Goal: Information Seeking & Learning: Learn about a topic

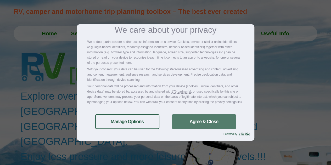
click at [200, 122] on link "Agree & Close" at bounding box center [204, 121] width 64 height 15
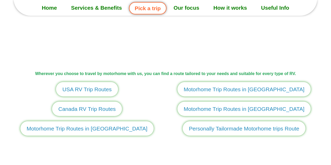
scroll to position [602, 0]
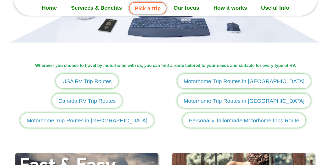
click at [92, 102] on span "Canada RV Trip Routes" at bounding box center [86, 101] width 57 height 8
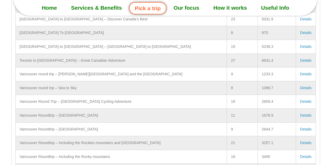
scroll to position [1700, 0]
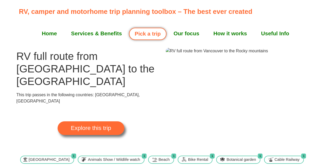
click at [99, 125] on span "Explore this trip" at bounding box center [91, 128] width 40 height 6
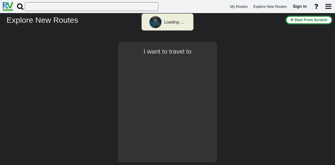
select select "number:8"
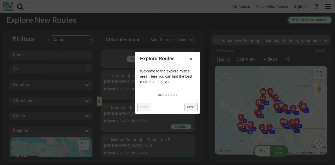
scroll to position [1810, 0]
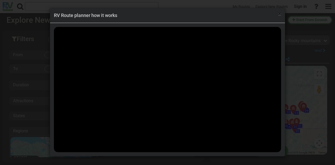
click at [280, 15] on span "×" at bounding box center [279, 14] width 3 height 6
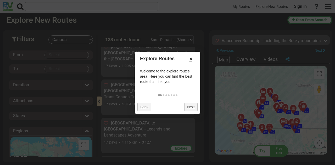
click at [190, 59] on link "×" at bounding box center [191, 58] width 8 height 9
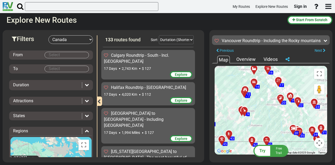
scroll to position [1757, 0]
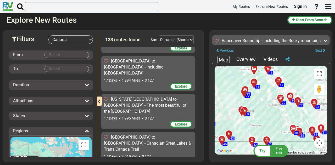
click at [276, 150] on span "Free Trail" at bounding box center [278, 151] width 6 height 8
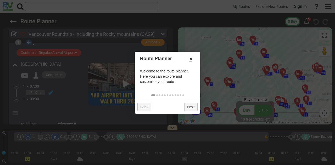
click at [190, 57] on link "×" at bounding box center [191, 58] width 8 height 9
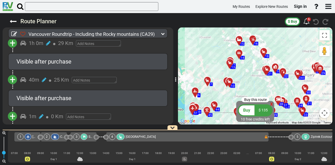
scroll to position [2659, 0]
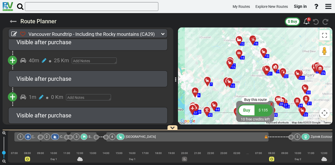
click at [12, 21] on icon at bounding box center [13, 21] width 7 height 7
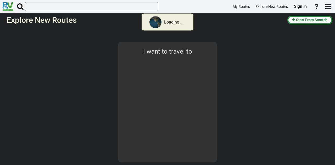
select select "number:8"
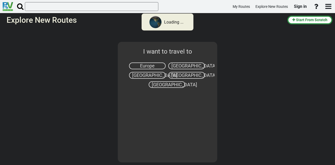
select select "number:8"
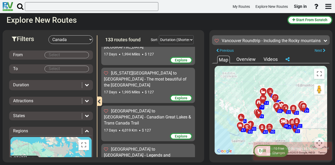
scroll to position [1757, 0]
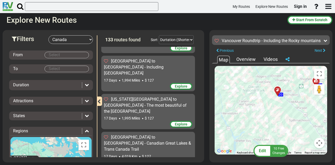
drag, startPoint x: 259, startPoint y: 106, endPoint x: 251, endPoint y: 125, distance: 19.5
click at [251, 125] on div "To activate drag with keyboard, press Alt + Enter. Once in keyboard drag state,…" at bounding box center [271, 110] width 112 height 89
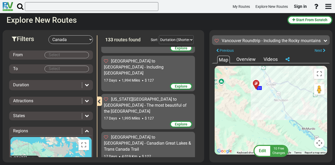
click at [256, 83] on icon at bounding box center [255, 84] width 5 height 4
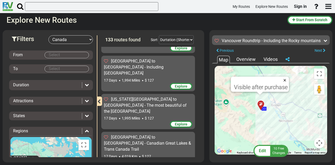
click at [286, 80] on button "Close" at bounding box center [286, 80] width 6 height 7
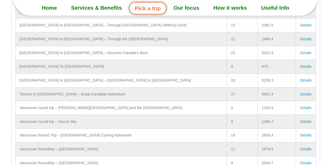
scroll to position [1700, 0]
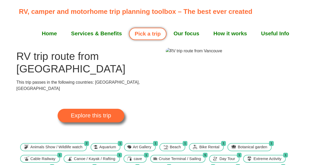
scroll to position [26, 0]
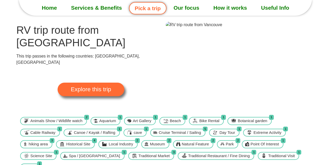
click at [88, 87] on span "Explore this trip" at bounding box center [91, 90] width 40 height 6
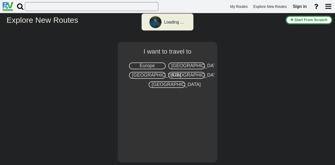
select select "number:8"
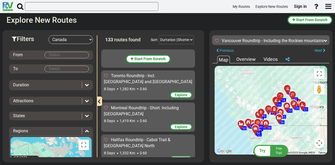
scroll to position [2442, 0]
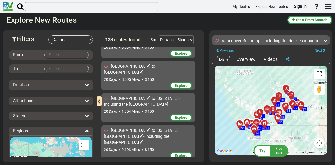
click at [321, 74] on button "Toggle fullscreen view" at bounding box center [319, 74] width 10 height 10
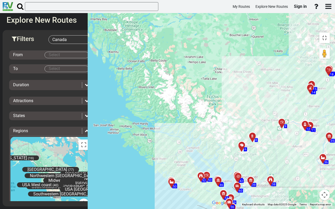
drag, startPoint x: 171, startPoint y: 113, endPoint x: 249, endPoint y: 142, distance: 84.0
click at [249, 142] on div "To activate drag with keyboard, press Alt + Enter. Once in keyboard drag state,…" at bounding box center [270, 118] width 123 height 177
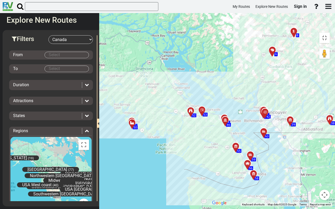
drag, startPoint x: 133, startPoint y: 190, endPoint x: 160, endPoint y: 147, distance: 50.3
click at [209, 147] on div "To activate drag with keyboard, press Alt + Enter. Once in keyboard drag state,…" at bounding box center [270, 118] width 123 height 177
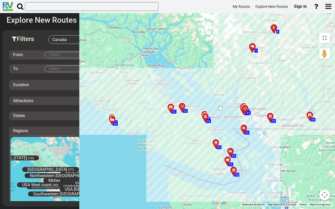
drag, startPoint x: 201, startPoint y: 134, endPoint x: 190, endPoint y: 142, distance: 12.9
click at [209, 142] on div "To activate drag with keyboard, press Alt + Enter. Once in keyboard drag state,…" at bounding box center [270, 118] width 123 height 177
click at [228, 150] on icon at bounding box center [230, 152] width 4 height 4
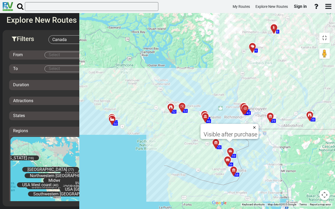
click at [252, 124] on button "Close" at bounding box center [255, 127] width 6 height 7
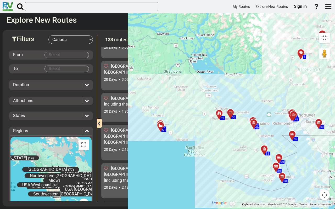
drag, startPoint x: 35, startPoint y: 120, endPoint x: 93, endPoint y: 141, distance: 62.0
click at [209, 141] on div "To activate drag with keyboard, press Alt + Enter. Once in keyboard drag state,…" at bounding box center [270, 118] width 123 height 177
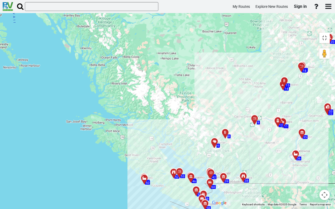
drag, startPoint x: 208, startPoint y: 143, endPoint x: 84, endPoint y: 191, distance: 132.8
click at [209, 165] on div "To activate drag with keyboard, press Alt + Enter. Once in keyboard drag state,…" at bounding box center [270, 118] width 123 height 177
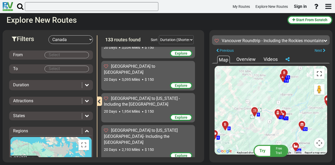
click at [320, 76] on button "Toggle fullscreen view" at bounding box center [319, 74] width 10 height 10
click at [318, 74] on button "Toggle fullscreen view" at bounding box center [319, 74] width 10 height 10
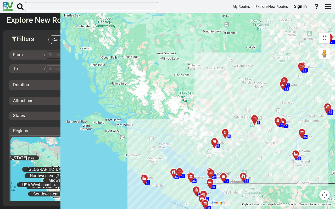
click at [209, 72] on div "To activate drag with keyboard, press Alt + Enter. Once in keyboard drag state,…" at bounding box center [270, 118] width 123 height 177
click at [328, 33] on button "Toggle fullscreen view" at bounding box center [324, 38] width 10 height 10
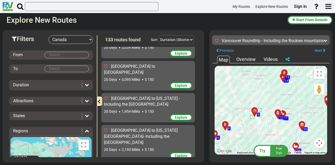
click at [248, 59] on div "Overview" at bounding box center [246, 59] width 22 height 7
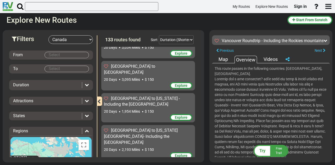
click at [222, 59] on div "Map" at bounding box center [223, 59] width 12 height 7
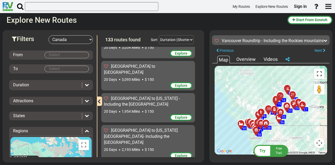
drag, startPoint x: 321, startPoint y: 75, endPoint x: 320, endPoint y: 106, distance: 31.7
click at [320, 75] on button "Toggle fullscreen view" at bounding box center [319, 74] width 10 height 10
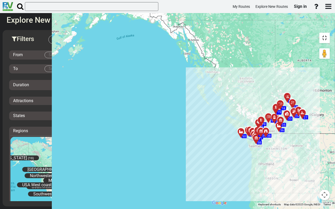
click at [327, 33] on button "Toggle fullscreen view" at bounding box center [324, 38] width 10 height 10
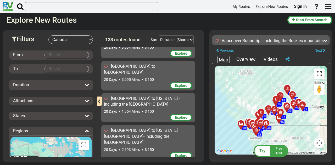
click at [320, 75] on button "Toggle fullscreen view" at bounding box center [319, 74] width 10 height 10
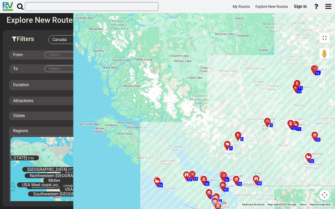
drag, startPoint x: 148, startPoint y: 139, endPoint x: 256, endPoint y: 149, distance: 109.3
click at [256, 149] on div "To activate drag with keyboard, press Alt + Enter. Once in keyboard drag state,…" at bounding box center [270, 118] width 123 height 177
click at [326, 33] on button "Toggle fullscreen view" at bounding box center [324, 38] width 10 height 10
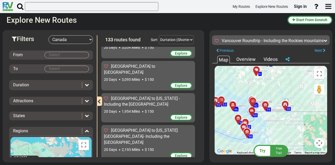
drag, startPoint x: 260, startPoint y: 122, endPoint x: 275, endPoint y: 79, distance: 45.4
click at [282, 68] on div "To activate drag with keyboard, press Alt + Enter. Once in keyboard drag state,…" at bounding box center [271, 110] width 112 height 89
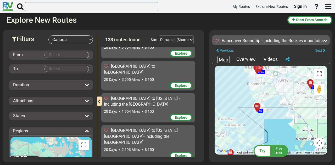
drag, startPoint x: 254, startPoint y: 123, endPoint x: 278, endPoint y: 119, distance: 24.6
click at [278, 119] on div "To activate drag with keyboard, press Alt + Enter. Once in keyboard drag state,…" at bounding box center [271, 110] width 112 height 89
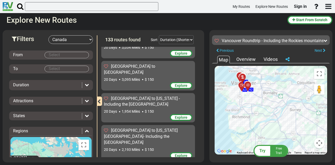
drag, startPoint x: 280, startPoint y: 86, endPoint x: 269, endPoint y: 127, distance: 42.4
click at [269, 127] on div "To activate drag with keyboard, press Alt + Enter. Once in keyboard drag state,…" at bounding box center [271, 110] width 112 height 89
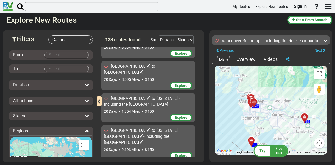
drag, startPoint x: 270, startPoint y: 125, endPoint x: 279, endPoint y: 100, distance: 26.3
click at [279, 33] on div "Try Free Trail Vancouver Roundtrip - Including the Rockies mountains and [GEOGR…" at bounding box center [271, 33] width 118 height 0
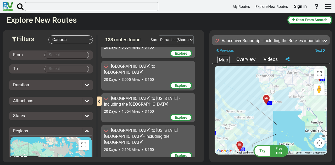
drag, startPoint x: 270, startPoint y: 119, endPoint x: 285, endPoint y: 76, distance: 44.7
click at [285, 76] on div "To activate drag with keyboard, press Alt + Enter. Once in keyboard drag state,…" at bounding box center [271, 110] width 112 height 89
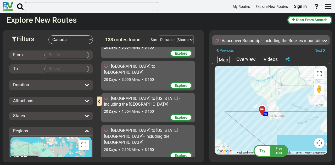
drag, startPoint x: 259, startPoint y: 111, endPoint x: 264, endPoint y: 126, distance: 16.4
click at [264, 126] on div "To activate drag with keyboard, press Alt + Enter. Once in keyboard drag state,…" at bounding box center [271, 110] width 112 height 89
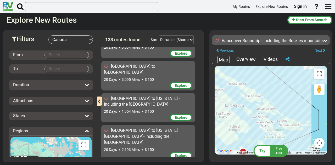
drag, startPoint x: 263, startPoint y: 131, endPoint x: 297, endPoint y: 80, distance: 61.2
click at [297, 80] on div "To activate drag with keyboard, press Alt + Enter. Once in keyboard drag state,…" at bounding box center [271, 110] width 112 height 89
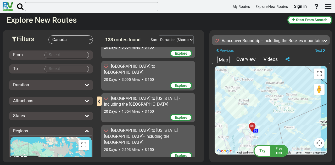
drag, startPoint x: 284, startPoint y: 98, endPoint x: 286, endPoint y: 93, distance: 4.7
click at [286, 93] on div "To activate drag with keyboard, press Alt + Enter. Once in keyboard drag state,…" at bounding box center [271, 110] width 112 height 89
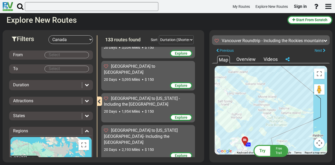
drag, startPoint x: 279, startPoint y: 91, endPoint x: 272, endPoint y: 128, distance: 38.0
click at [272, 128] on div "To activate drag with keyboard, press Alt + Enter. Once in keyboard drag state,…" at bounding box center [271, 110] width 112 height 89
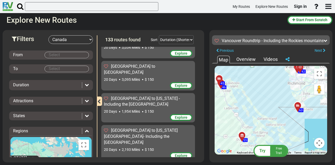
drag, startPoint x: 292, startPoint y: 90, endPoint x: 300, endPoint y: 121, distance: 32.6
click at [300, 121] on div "To activate drag with keyboard, press Alt + Enter. Once in keyboard drag state,…" at bounding box center [271, 110] width 112 height 89
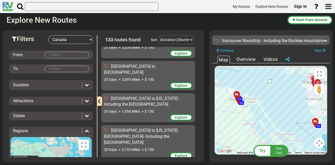
drag, startPoint x: 242, startPoint y: 103, endPoint x: 272, endPoint y: 133, distance: 42.4
click at [272, 133] on div "To activate drag with keyboard, press Alt + Enter. Once in keyboard drag state,…" at bounding box center [271, 110] width 112 height 89
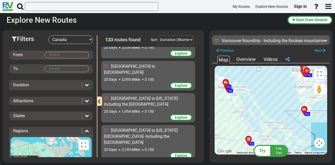
drag, startPoint x: 300, startPoint y: 137, endPoint x: 281, endPoint y: 112, distance: 31.0
click at [281, 112] on div "To activate drag with keyboard, press Alt + Enter. Once in keyboard drag state,…" at bounding box center [271, 110] width 112 height 89
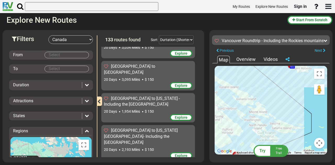
drag, startPoint x: 251, startPoint y: 132, endPoint x: 277, endPoint y: 85, distance: 53.4
click at [277, 85] on div "To activate drag with keyboard, press Alt + Enter. Once in keyboard drag state,…" at bounding box center [271, 110] width 112 height 89
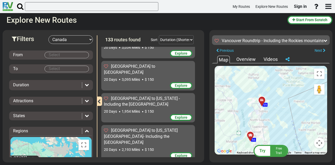
drag, startPoint x: 274, startPoint y: 139, endPoint x: 276, endPoint y: 112, distance: 27.8
click at [276, 112] on div "To activate drag with keyboard, press Alt + Enter. Once in keyboard drag state,…" at bounding box center [271, 110] width 112 height 89
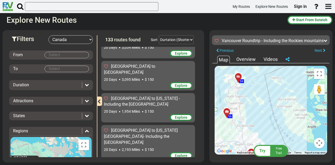
drag, startPoint x: 277, startPoint y: 126, endPoint x: 254, endPoint y: 103, distance: 33.3
click at [254, 103] on div "To activate drag with keyboard, press Alt + Enter. Once in keyboard drag state,…" at bounding box center [271, 110] width 112 height 89
drag, startPoint x: 321, startPoint y: 75, endPoint x: 305, endPoint y: 109, distance: 37.9
click at [320, 74] on button "Toggle fullscreen view" at bounding box center [319, 74] width 10 height 10
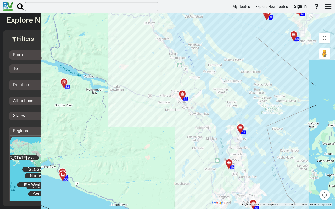
drag, startPoint x: 161, startPoint y: 161, endPoint x: 162, endPoint y: 158, distance: 3.6
click at [209, 158] on div "To activate drag with keyboard, press Alt + Enter. Once in keyboard drag state,…" at bounding box center [270, 118] width 123 height 177
drag, startPoint x: 149, startPoint y: 118, endPoint x: 149, endPoint y: 140, distance: 21.7
click at [209, 151] on div "To activate drag with keyboard, press Alt + Enter. Once in keyboard drag state,…" at bounding box center [270, 118] width 123 height 177
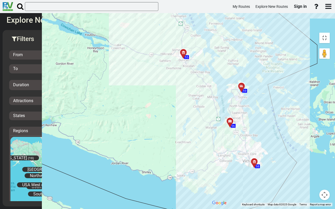
drag, startPoint x: 116, startPoint y: 157, endPoint x: 127, endPoint y: 115, distance: 43.0
click at [209, 115] on div "To activate drag with keyboard, press Alt + Enter. Once in keyboard drag state,…" at bounding box center [270, 118] width 123 height 177
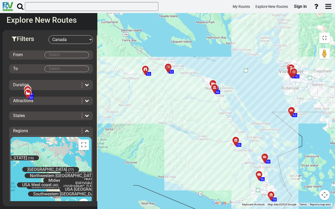
drag, startPoint x: 105, startPoint y: 106, endPoint x: 122, endPoint y: 162, distance: 58.9
click at [209, 162] on div "To activate drag with keyboard, press Alt + Enter. Once in keyboard drag state,…" at bounding box center [270, 118] width 123 height 177
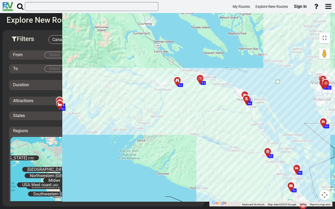
drag, startPoint x: 173, startPoint y: 133, endPoint x: 162, endPoint y: 110, distance: 25.5
click at [209, 108] on div "To activate drag with keyboard, press Alt + Enter. Once in keyboard drag state,…" at bounding box center [270, 118] width 123 height 177
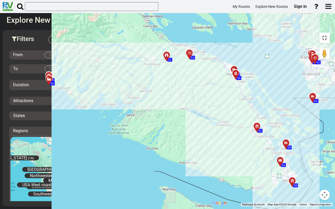
click at [327, 33] on button "Toggle fullscreen view" at bounding box center [324, 38] width 10 height 10
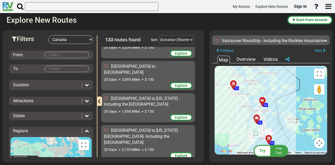
drag, startPoint x: 242, startPoint y: 117, endPoint x: 219, endPoint y: 86, distance: 38.8
click at [219, 86] on div "To activate drag with keyboard, press Alt + Enter. Once in keyboard drag state,…" at bounding box center [271, 110] width 112 height 89
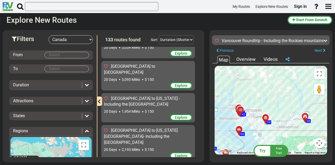
drag, startPoint x: 284, startPoint y: 90, endPoint x: 253, endPoint y: 135, distance: 55.0
click at [257, 143] on div "To activate drag with keyboard, press Alt + Enter. Once in keyboard drag state,…" at bounding box center [271, 110] width 112 height 89
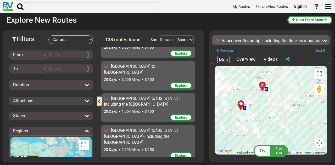
drag, startPoint x: 254, startPoint y: 94, endPoint x: 246, endPoint y: 150, distance: 56.7
click at [246, 150] on div "To activate drag with keyboard, press Alt + Enter. Once in keyboard drag state,…" at bounding box center [271, 110] width 112 height 89
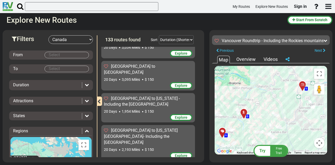
drag, startPoint x: 280, startPoint y: 99, endPoint x: 264, endPoint y: 128, distance: 33.0
click at [264, 128] on div "To activate drag with keyboard, press Alt + Enter. Once in keyboard drag state,…" at bounding box center [271, 110] width 112 height 89
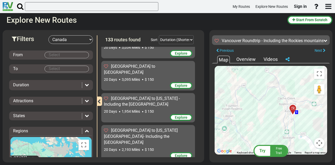
drag, startPoint x: 268, startPoint y: 116, endPoint x: 259, endPoint y: 114, distance: 9.2
click at [259, 114] on div "To activate drag with keyboard, press Alt + Enter. Once in keyboard drag state,…" at bounding box center [271, 110] width 112 height 89
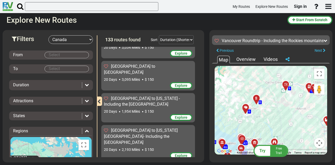
drag, startPoint x: 249, startPoint y: 132, endPoint x: 270, endPoint y: 104, distance: 35.2
click at [270, 103] on div "To activate drag with keyboard, press Alt + Enter. Once in keyboard drag state,…" at bounding box center [271, 110] width 112 height 89
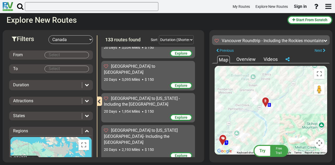
drag, startPoint x: 261, startPoint y: 89, endPoint x: 273, endPoint y: 128, distance: 41.5
click at [273, 128] on div "To activate drag with keyboard, press Alt + Enter. Once in keyboard drag state,…" at bounding box center [271, 110] width 112 height 89
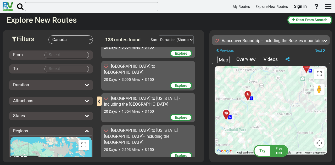
drag, startPoint x: 297, startPoint y: 109, endPoint x: 277, endPoint y: 88, distance: 28.7
click at [277, 88] on div "To activate drag with keyboard, press Alt + Enter. Once in keyboard drag state,…" at bounding box center [271, 110] width 112 height 89
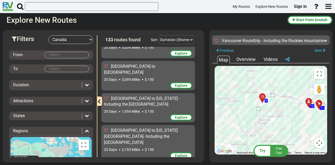
drag, startPoint x: 270, startPoint y: 102, endPoint x: 236, endPoint y: 128, distance: 42.9
click at [236, 128] on div "To activate drag with keyboard, press Alt + Enter. Once in keyboard drag state,…" at bounding box center [271, 110] width 112 height 89
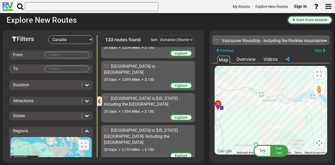
drag, startPoint x: 285, startPoint y: 102, endPoint x: 214, endPoint y: 105, distance: 71.2
click at [214, 105] on div "← Move left → Move right ↑ Move up ↓ Move down + Zoom in - Zoom out Home Jump l…" at bounding box center [271, 110] width 118 height 94
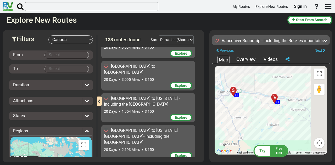
drag, startPoint x: 287, startPoint y: 88, endPoint x: 252, endPoint y: 140, distance: 63.1
click at [252, 140] on div "To activate drag with keyboard, press Alt + Enter. Once in keyboard drag state,…" at bounding box center [271, 110] width 112 height 89
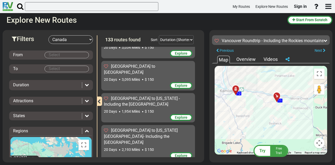
drag, startPoint x: 267, startPoint y: 125, endPoint x: 274, endPoint y: 112, distance: 15.1
click at [274, 112] on div "To activate drag with keyboard, press Alt + Enter. Once in keyboard drag state,…" at bounding box center [271, 110] width 112 height 89
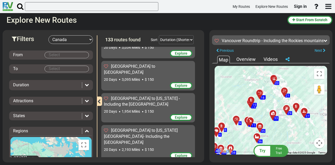
drag, startPoint x: 272, startPoint y: 82, endPoint x: 256, endPoint y: 111, distance: 32.4
click at [256, 111] on div "To activate drag with keyboard, press Alt + Enter. Once in keyboard drag state,…" at bounding box center [271, 110] width 112 height 89
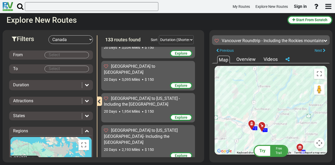
drag, startPoint x: 252, startPoint y: 123, endPoint x: 275, endPoint y: 95, distance: 36.0
click at [275, 95] on div "To activate drag with keyboard, press Alt + Enter. Once in keyboard drag state,…" at bounding box center [271, 110] width 112 height 89
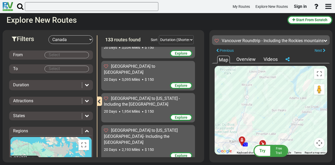
drag, startPoint x: 259, startPoint y: 97, endPoint x: 258, endPoint y: 129, distance: 31.7
click at [258, 129] on div "To activate drag with keyboard, press Alt + Enter. Once in keyboard drag state,…" at bounding box center [271, 110] width 112 height 89
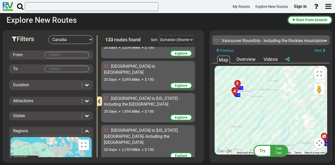
drag, startPoint x: 269, startPoint y: 98, endPoint x: 261, endPoint y: 117, distance: 21.1
click at [261, 117] on div "To activate drag with keyboard, press Alt + Enter. Once in keyboard drag state,…" at bounding box center [271, 110] width 112 height 89
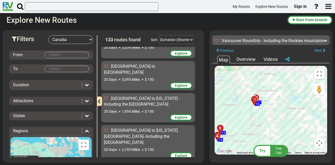
drag, startPoint x: 270, startPoint y: 101, endPoint x: 255, endPoint y: 142, distance: 43.8
click at [255, 142] on div "To activate drag with keyboard, press Alt + Enter. Once in keyboard drag state,…" at bounding box center [271, 110] width 112 height 89
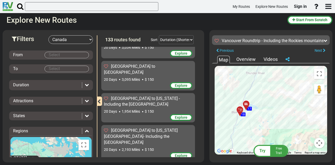
drag, startPoint x: 250, startPoint y: 105, endPoint x: 272, endPoint y: 138, distance: 39.8
click at [272, 138] on div "To activate drag with keyboard, press Alt + Enter. Once in keyboard drag state,…" at bounding box center [271, 110] width 112 height 89
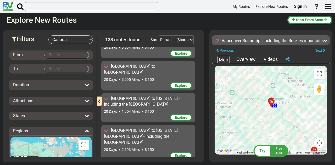
drag, startPoint x: 272, startPoint y: 90, endPoint x: 239, endPoint y: 119, distance: 43.2
click at [239, 119] on div "To activate drag with keyboard, press Alt + Enter. Once in keyboard drag state,…" at bounding box center [271, 110] width 112 height 89
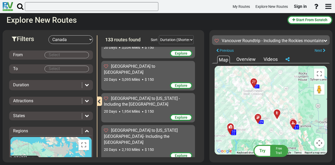
drag, startPoint x: 269, startPoint y: 121, endPoint x: 231, endPoint y: 73, distance: 61.1
click at [231, 73] on div "To activate drag with keyboard, press Alt + Enter. Once in keyboard drag state,…" at bounding box center [271, 110] width 112 height 89
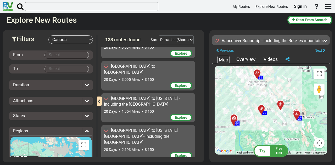
drag, startPoint x: 254, startPoint y: 136, endPoint x: 262, endPoint y: 106, distance: 30.5
click at [263, 110] on div "To activate drag with keyboard, press Alt + Enter. Once in keyboard drag state,…" at bounding box center [271, 110] width 112 height 89
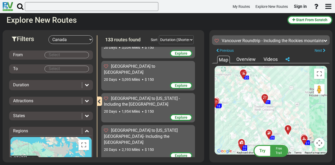
drag, startPoint x: 261, startPoint y: 82, endPoint x: 263, endPoint y: 154, distance: 71.2
click at [263, 33] on div "Try Free Trail Vancouver Roundtrip - Including the Rockies mountains and [GEOGR…" at bounding box center [271, 33] width 118 height 0
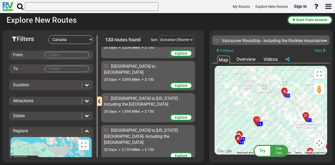
drag, startPoint x: 244, startPoint y: 131, endPoint x: 277, endPoint y: 123, distance: 34.3
click at [277, 123] on div "To activate drag with keyboard, press Alt + Enter. Once in keyboard drag state,…" at bounding box center [271, 110] width 112 height 89
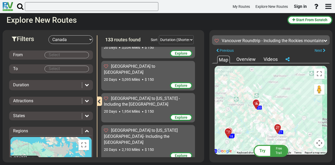
drag, startPoint x: 272, startPoint y: 105, endPoint x: 243, endPoint y: 117, distance: 31.8
click at [243, 117] on div "To activate drag with keyboard, press Alt + Enter. Once in keyboard drag state,…" at bounding box center [271, 110] width 112 height 89
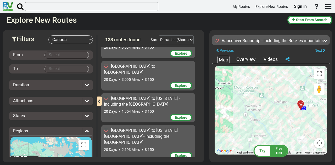
drag, startPoint x: 256, startPoint y: 92, endPoint x: 318, endPoint y: 140, distance: 78.6
click at [318, 140] on div "To activate drag with keyboard, press Alt + Enter. Once in keyboard drag state,…" at bounding box center [271, 110] width 112 height 89
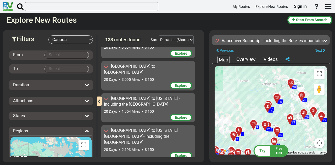
drag, startPoint x: 284, startPoint y: 106, endPoint x: 290, endPoint y: 76, distance: 30.7
click at [290, 78] on div "20" at bounding box center [290, 82] width 9 height 9
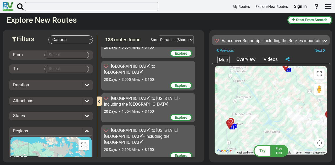
drag, startPoint x: 278, startPoint y: 94, endPoint x: 247, endPoint y: 139, distance: 54.2
click at [247, 139] on div "To activate drag with keyboard, press Alt + Enter. Once in keyboard drag state,…" at bounding box center [271, 110] width 112 height 89
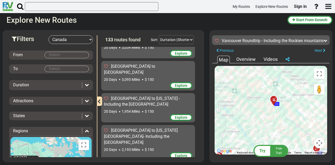
drag, startPoint x: 255, startPoint y: 83, endPoint x: 245, endPoint y: 113, distance: 31.7
click at [245, 113] on div "To activate drag with keyboard, press Alt + Enter. Once in keyboard drag state,…" at bounding box center [271, 110] width 112 height 89
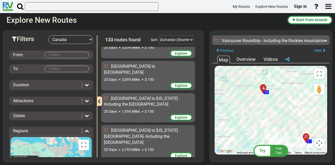
drag, startPoint x: 269, startPoint y: 119, endPoint x: 257, endPoint y: 98, distance: 25.0
click at [259, 106] on div "To activate drag with keyboard, press Alt + Enter. Once in keyboard drag state,…" at bounding box center [271, 110] width 112 height 89
